Goal: Task Accomplishment & Management: Use online tool/utility

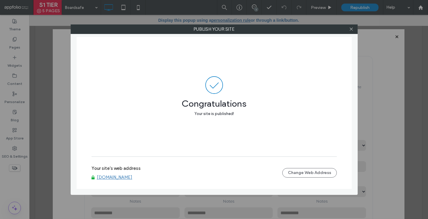
scroll to position [40, 0]
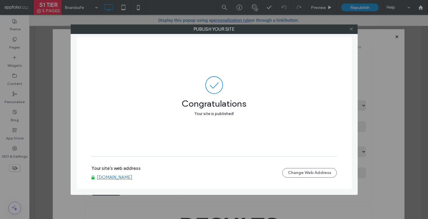
click at [349, 31] on icon at bounding box center [351, 29] width 4 height 4
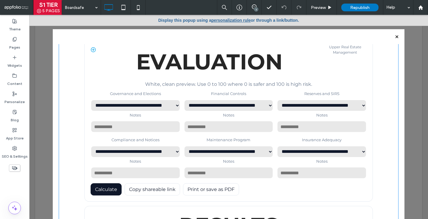
click at [248, 112] on span at bounding box center [228, 208] width 339 height 395
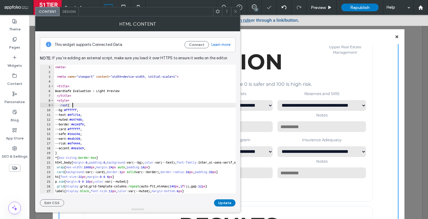
click at [120, 103] on div "< meta > < meta name = "viewport" content = "width=device-width, initial-scale=…" at bounding box center [406, 134] width 704 height 138
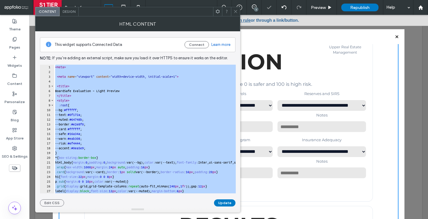
paste textarea "Cursor at row 213"
type textarea "*******"
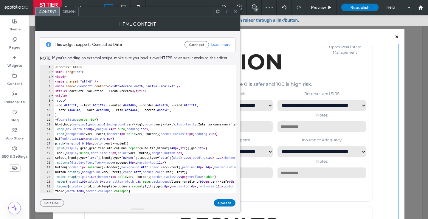
scroll to position [0, 0]
click at [226, 203] on button "Update" at bounding box center [224, 202] width 21 height 7
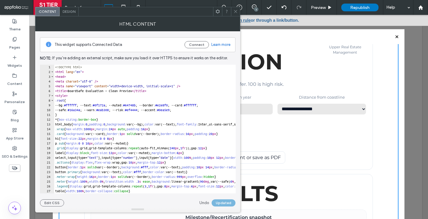
click at [236, 12] on icon at bounding box center [235, 11] width 4 height 4
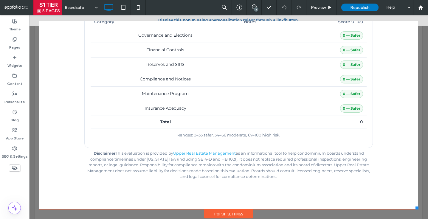
scroll to position [35, 0]
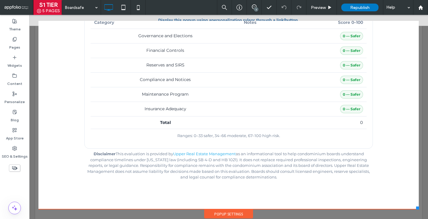
drag, startPoint x: 403, startPoint y: 208, endPoint x: 418, endPoint y: 205, distance: 15.1
click at [418, 205] on div "Click To Paste HOME ABOUT SERVICES ASSOCIATIONS MULTIFAMILY AVAILABILITY TENANT…" at bounding box center [228, 85] width 383 height 268
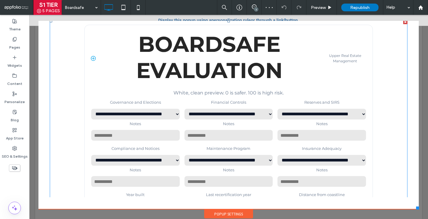
scroll to position [0, 0]
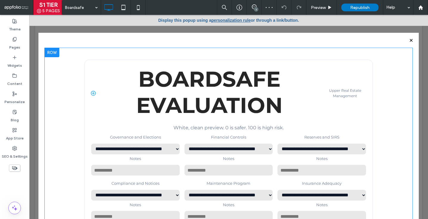
click at [54, 51] on div at bounding box center [51, 53] width 15 height 10
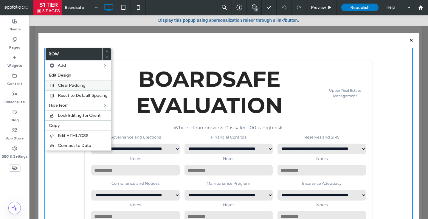
click at [68, 82] on div "Clear Padding" at bounding box center [78, 85] width 66 height 10
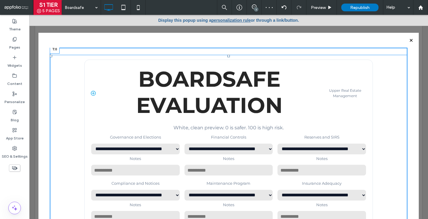
drag, startPoint x: 227, startPoint y: 55, endPoint x: 227, endPoint y: 47, distance: 7.7
click at [227, 47] on div "**********" at bounding box center [228, 138] width 380 height 211
drag, startPoint x: 227, startPoint y: 55, endPoint x: 227, endPoint y: 47, distance: 7.4
click at [227, 47] on div "**********" at bounding box center [228, 138] width 380 height 211
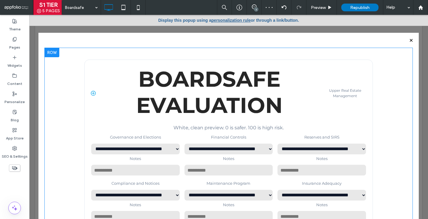
click at [58, 52] on div at bounding box center [51, 53] width 15 height 10
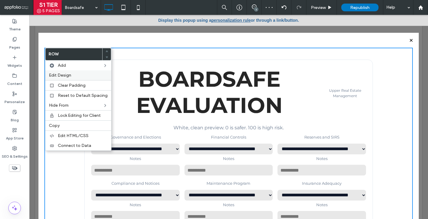
click at [74, 74] on label "Edit Design" at bounding box center [78, 75] width 59 height 5
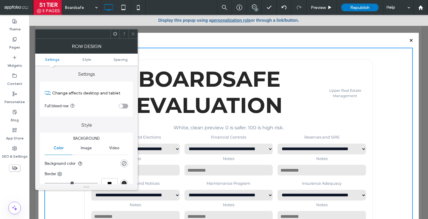
scroll to position [150, 0]
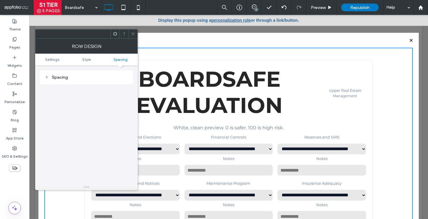
click at [60, 79] on div "Spacing" at bounding box center [86, 77] width 83 height 5
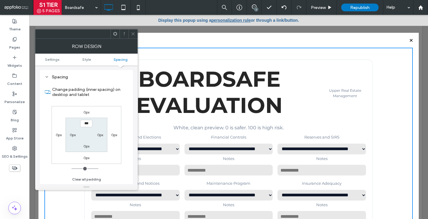
click at [132, 29] on div at bounding box center [86, 34] width 102 height 10
click at [133, 35] on icon at bounding box center [133, 34] width 4 height 4
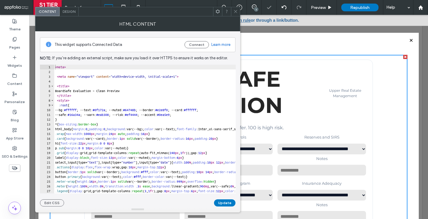
click at [68, 12] on span "Design" at bounding box center [69, 11] width 13 height 4
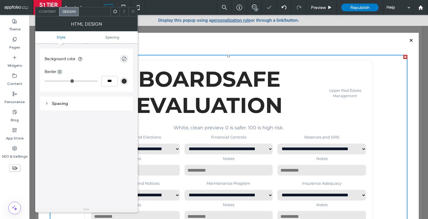
click at [66, 104] on div "Spacing" at bounding box center [86, 103] width 83 height 5
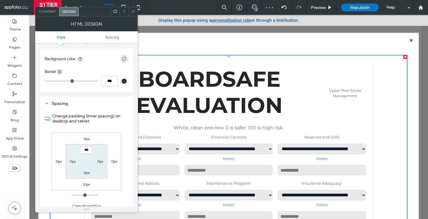
scroll to position [43, 0]
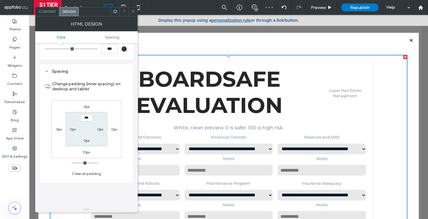
click at [87, 152] on label "10px" at bounding box center [85, 152] width 7 height 4
type input "**"
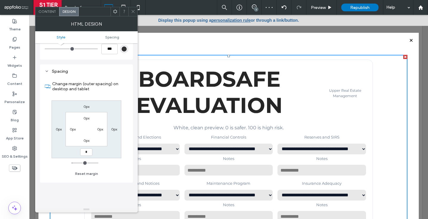
type input "*"
type input "***"
click at [133, 16] on div "Content Design" at bounding box center [86, 12] width 102 height 10
click at [135, 9] on div at bounding box center [132, 11] width 9 height 9
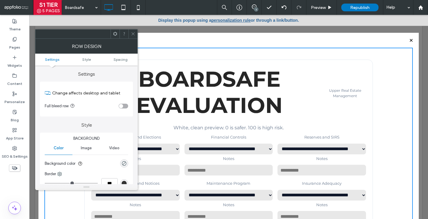
click at [132, 32] on icon at bounding box center [133, 34] width 4 height 4
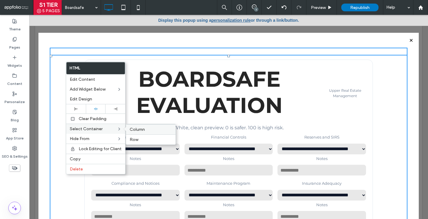
click at [156, 129] on label "Column" at bounding box center [151, 129] width 42 height 5
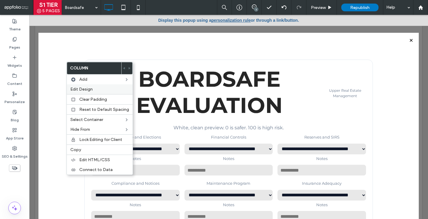
click at [92, 89] on label "Edit Design" at bounding box center [99, 89] width 59 height 5
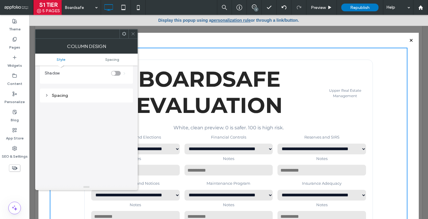
scroll to position [121, 0]
click at [65, 78] on div "Spacing" at bounding box center [86, 77] width 83 height 5
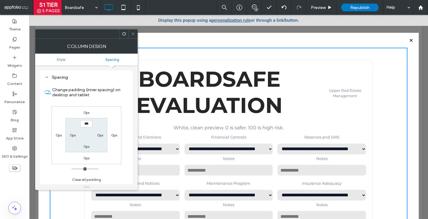
click at [132, 32] on icon at bounding box center [133, 34] width 4 height 4
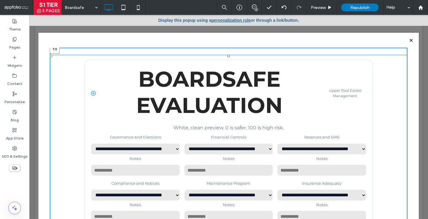
drag, startPoint x: 228, startPoint y: 56, endPoint x: 226, endPoint y: 32, distance: 24.8
click at [226, 32] on div "**********" at bounding box center [228, 115] width 380 height 256
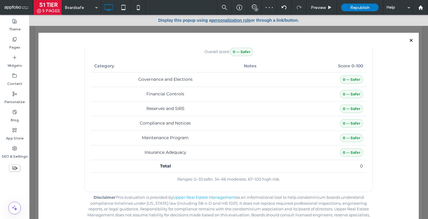
scroll to position [35, 0]
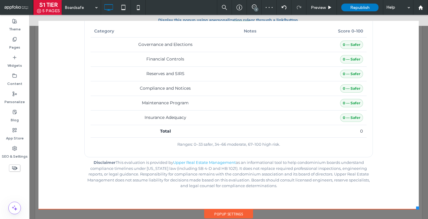
click at [232, 212] on div "Popup Settings" at bounding box center [228, 213] width 49 height 9
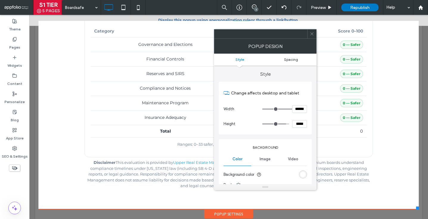
click at [289, 58] on span "Spacing" at bounding box center [291, 59] width 14 height 4
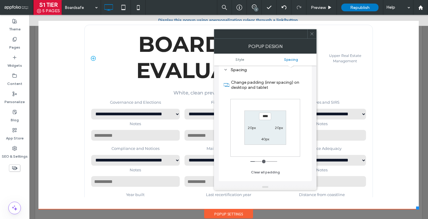
scroll to position [0, 0]
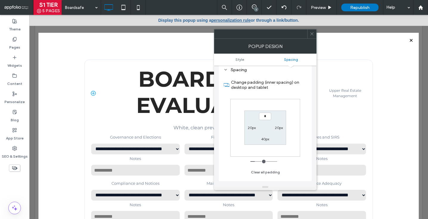
type input "***"
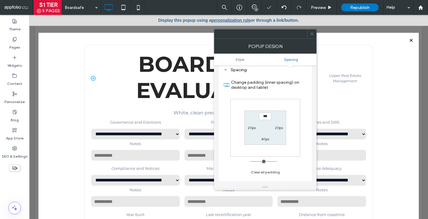
click at [254, 127] on label "20px" at bounding box center [251, 127] width 8 height 4
type input "**"
type input "*"
type input "***"
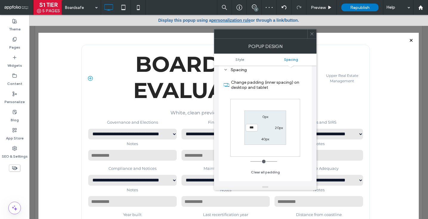
click at [264, 138] on label "40px" at bounding box center [265, 139] width 8 height 4
type input "**"
type input "*"
type input "***"
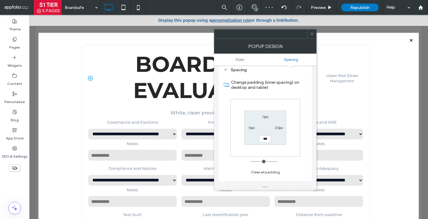
click at [278, 128] on label "20px" at bounding box center [279, 127] width 8 height 4
type input "**"
type input "*"
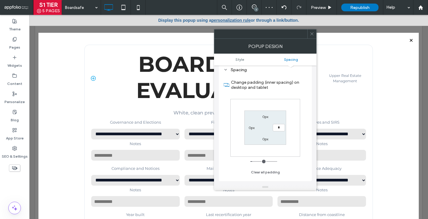
type input "*"
type input "***"
click at [311, 34] on use at bounding box center [311, 33] width 3 height 3
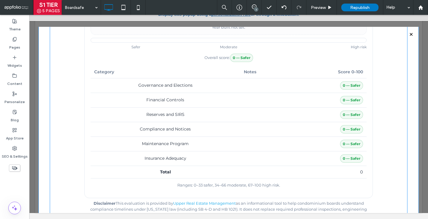
scroll to position [35, 0]
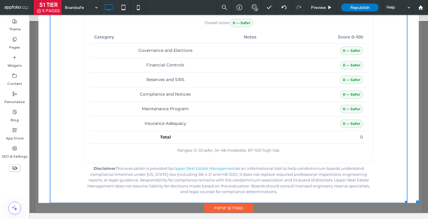
drag, startPoint x: 405, startPoint y: 200, endPoint x: 419, endPoint y: 200, distance: 14.0
click at [419, 200] on div "Click To Paste HOME ABOUT SERVICES ASSOCIATIONS MULTIFAMILY AVAILABILITY TENANT…" at bounding box center [228, 79] width 383 height 268
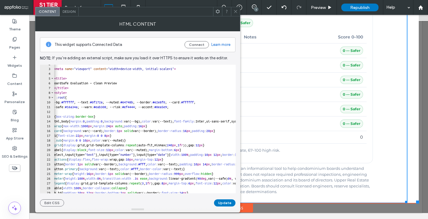
scroll to position [0, 0]
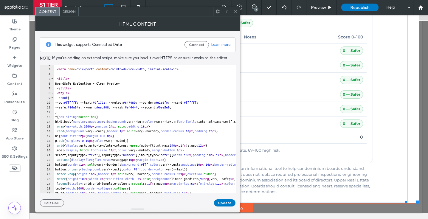
click at [236, 12] on use at bounding box center [235, 11] width 3 height 3
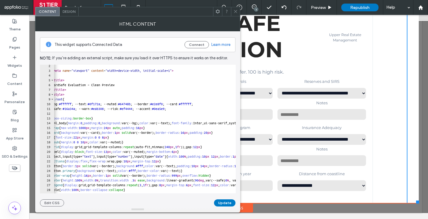
click at [236, 15] on span at bounding box center [235, 11] width 4 height 9
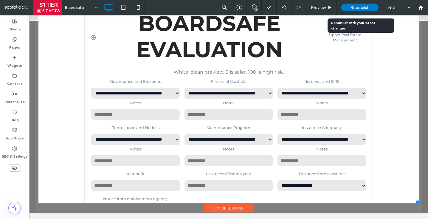
click at [370, 4] on div "Republish" at bounding box center [359, 8] width 37 height 8
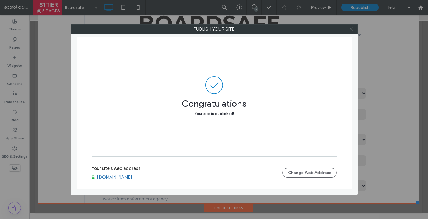
click at [352, 29] on icon at bounding box center [351, 29] width 4 height 4
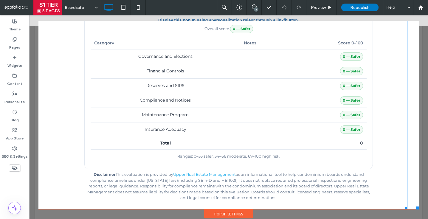
scroll to position [6, 0]
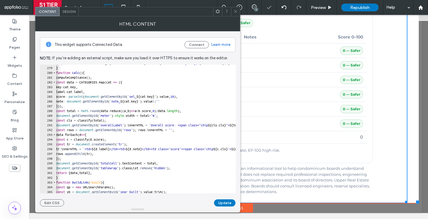
scroll to position [0, 2]
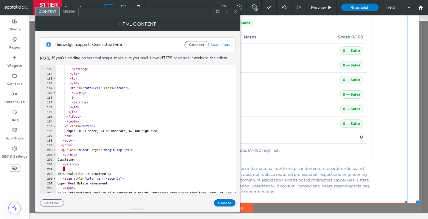
scroll to position [865, 0]
type textarea "*"
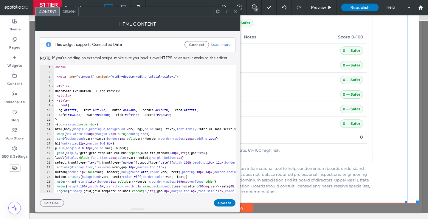
scroll to position [0, 0]
click at [227, 201] on button "Update" at bounding box center [224, 202] width 21 height 7
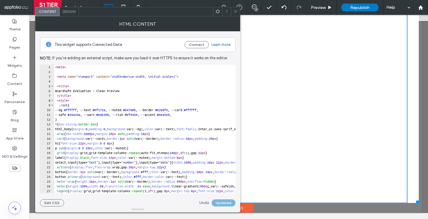
click at [233, 15] on span at bounding box center [235, 11] width 4 height 9
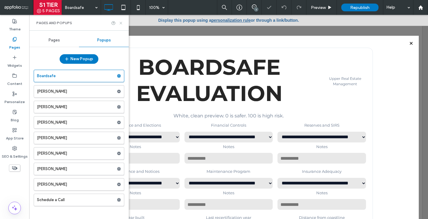
click at [119, 22] on icon at bounding box center [121, 23] width 4 height 4
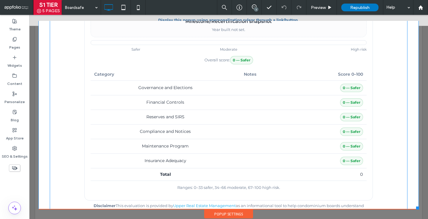
scroll to position [309, 0]
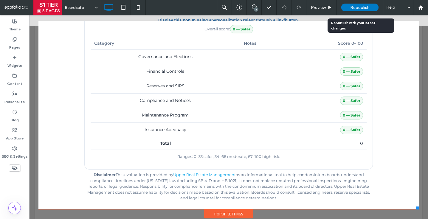
click at [355, 7] on span "Republish" at bounding box center [359, 7] width 19 height 5
